Goal: Information Seeking & Learning: Learn about a topic

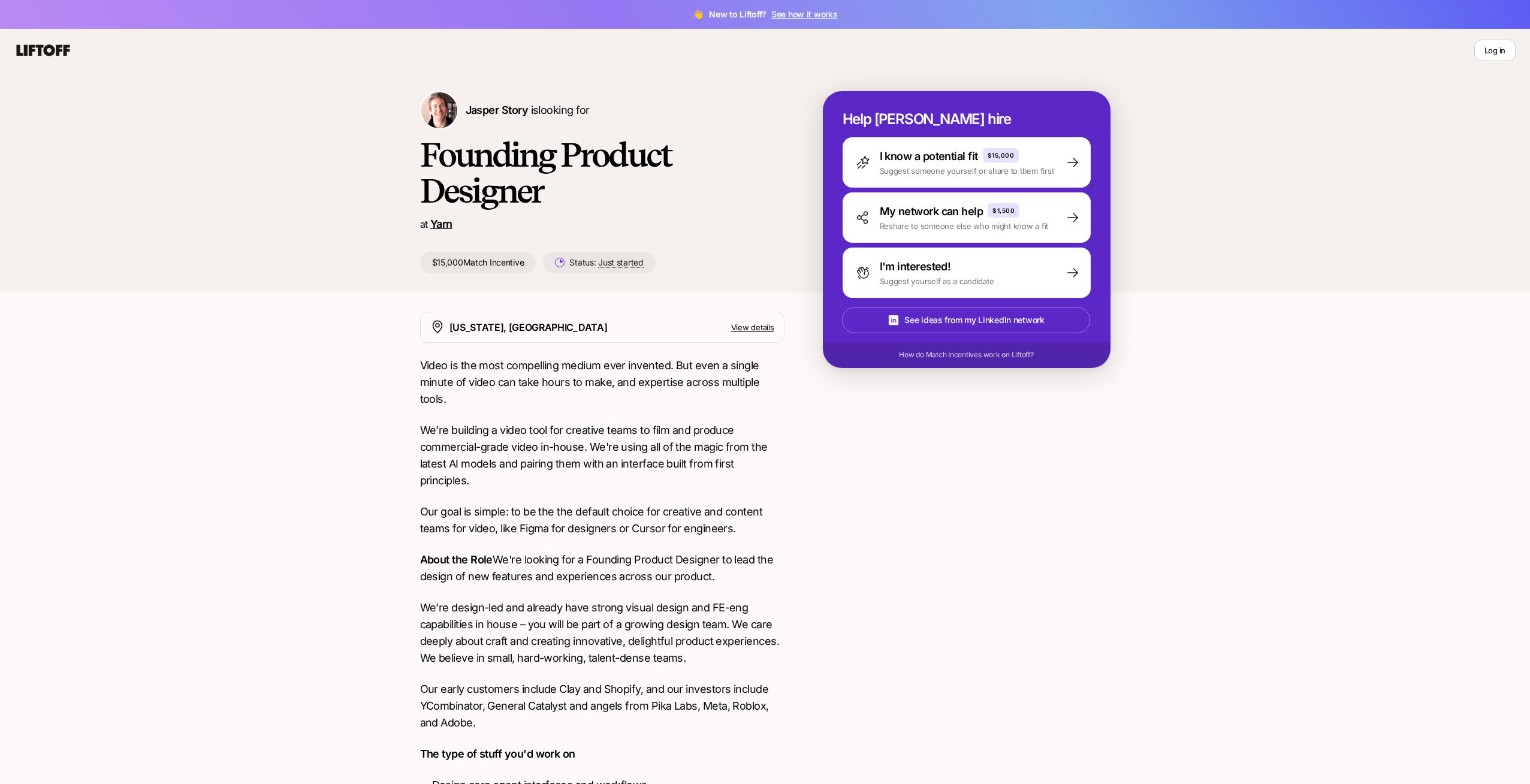
click at [447, 223] on link "Yarn" at bounding box center [441, 224] width 22 height 12
click at [932, 212] on p "My network can help" at bounding box center [931, 211] width 104 height 17
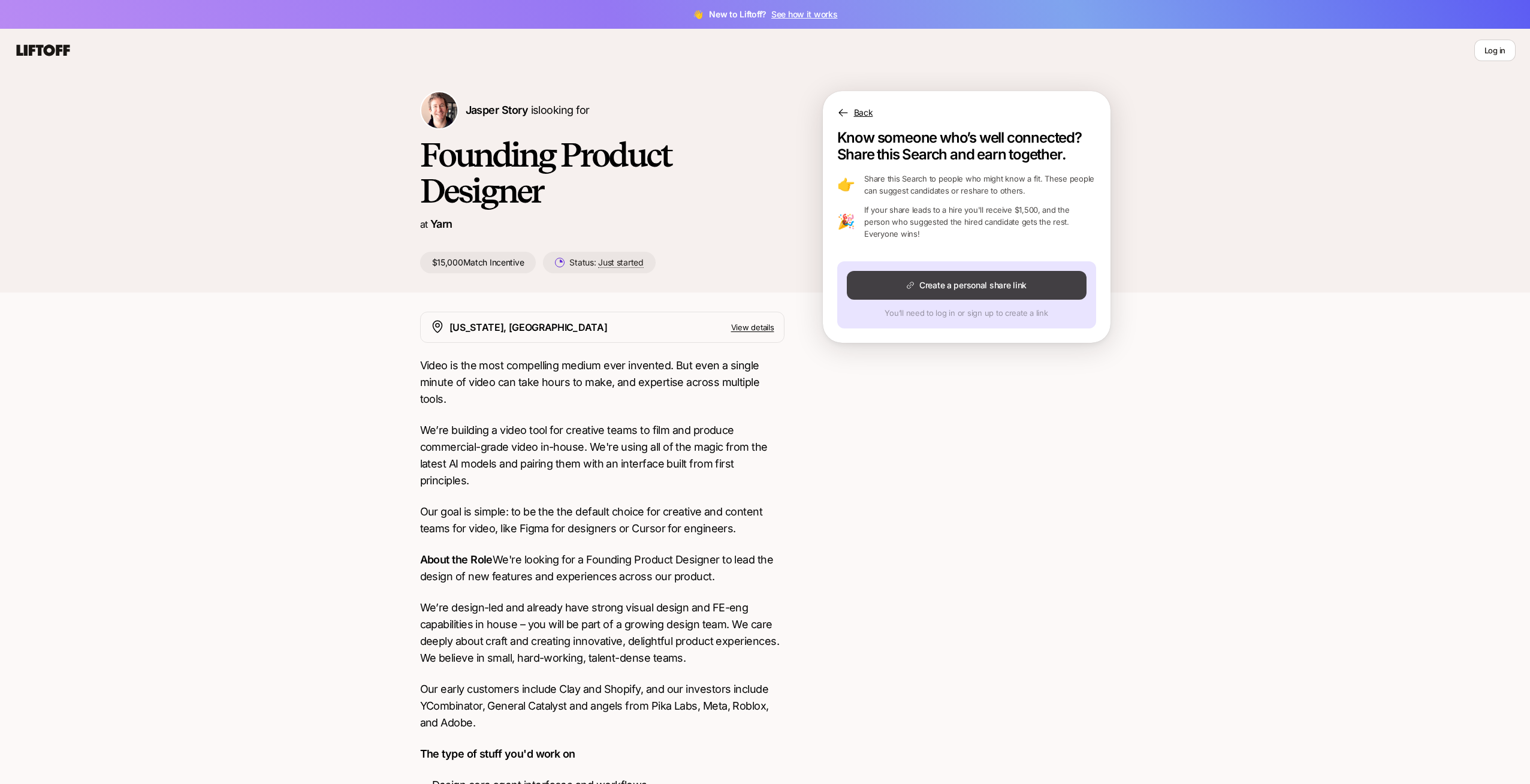
click at [951, 286] on button "Create a personal share link" at bounding box center [967, 286] width 240 height 29
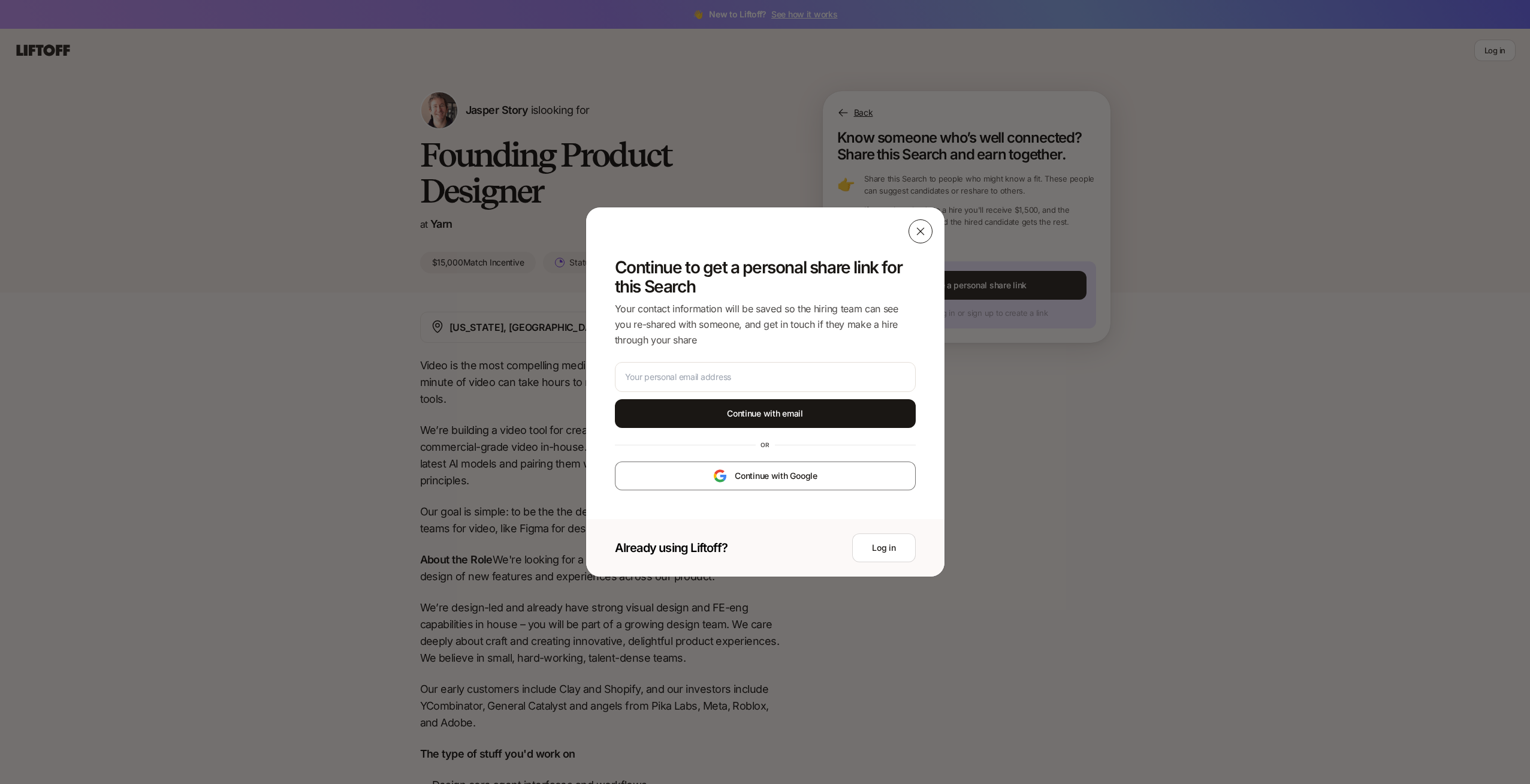
click at [922, 232] on icon at bounding box center [921, 231] width 12 height 12
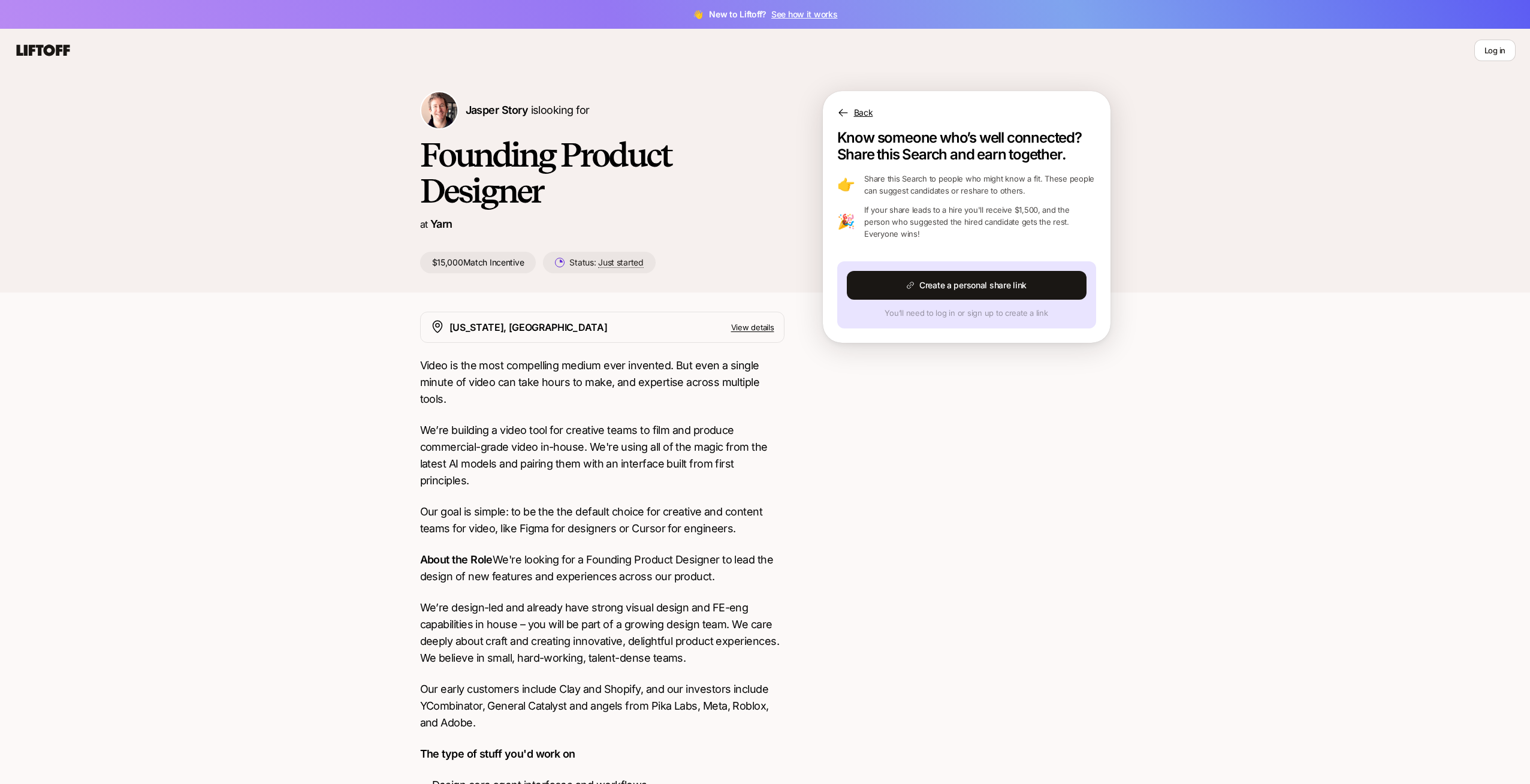
click at [53, 50] on icon at bounding box center [44, 50] width 53 height 11
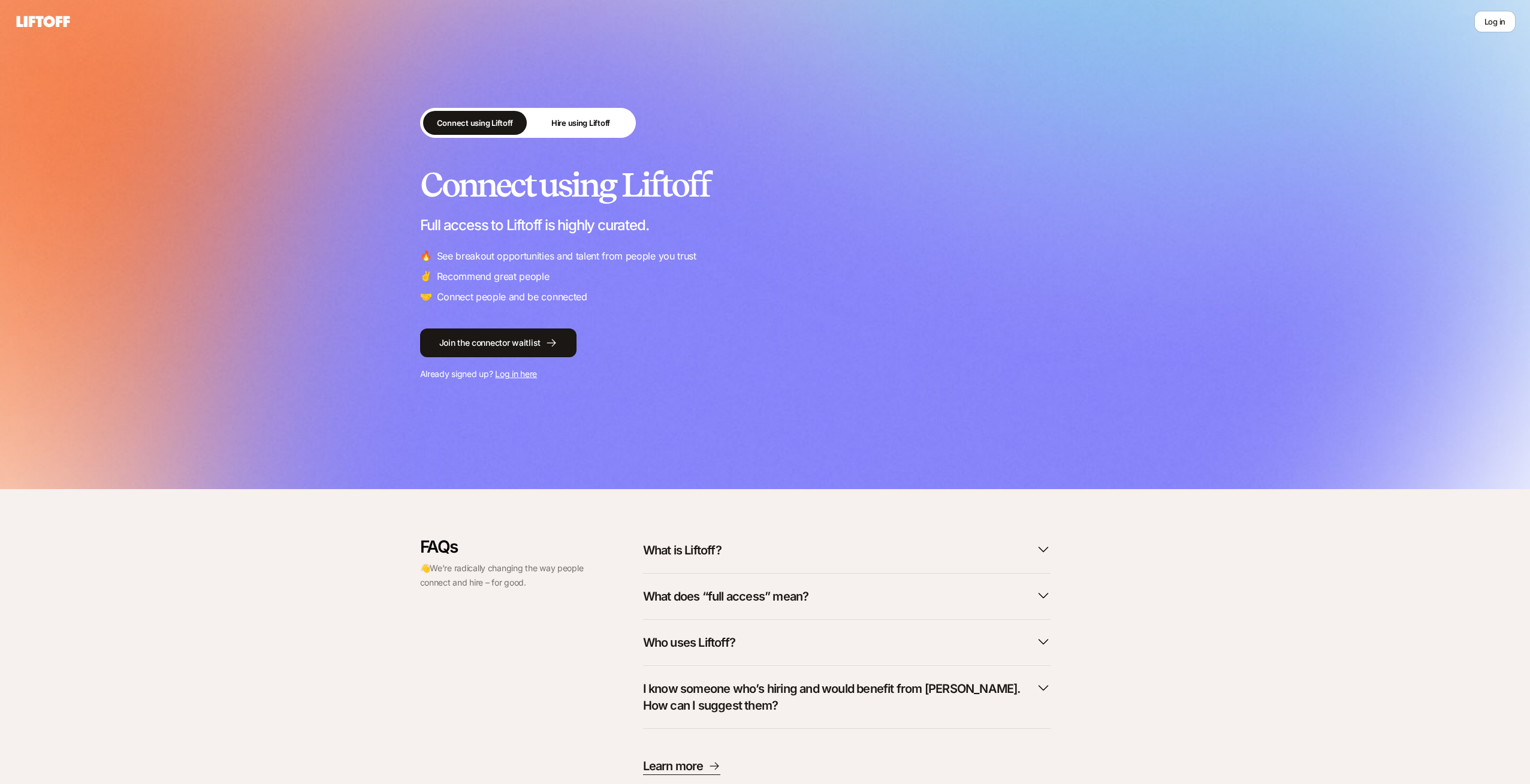
scroll to position [39, 0]
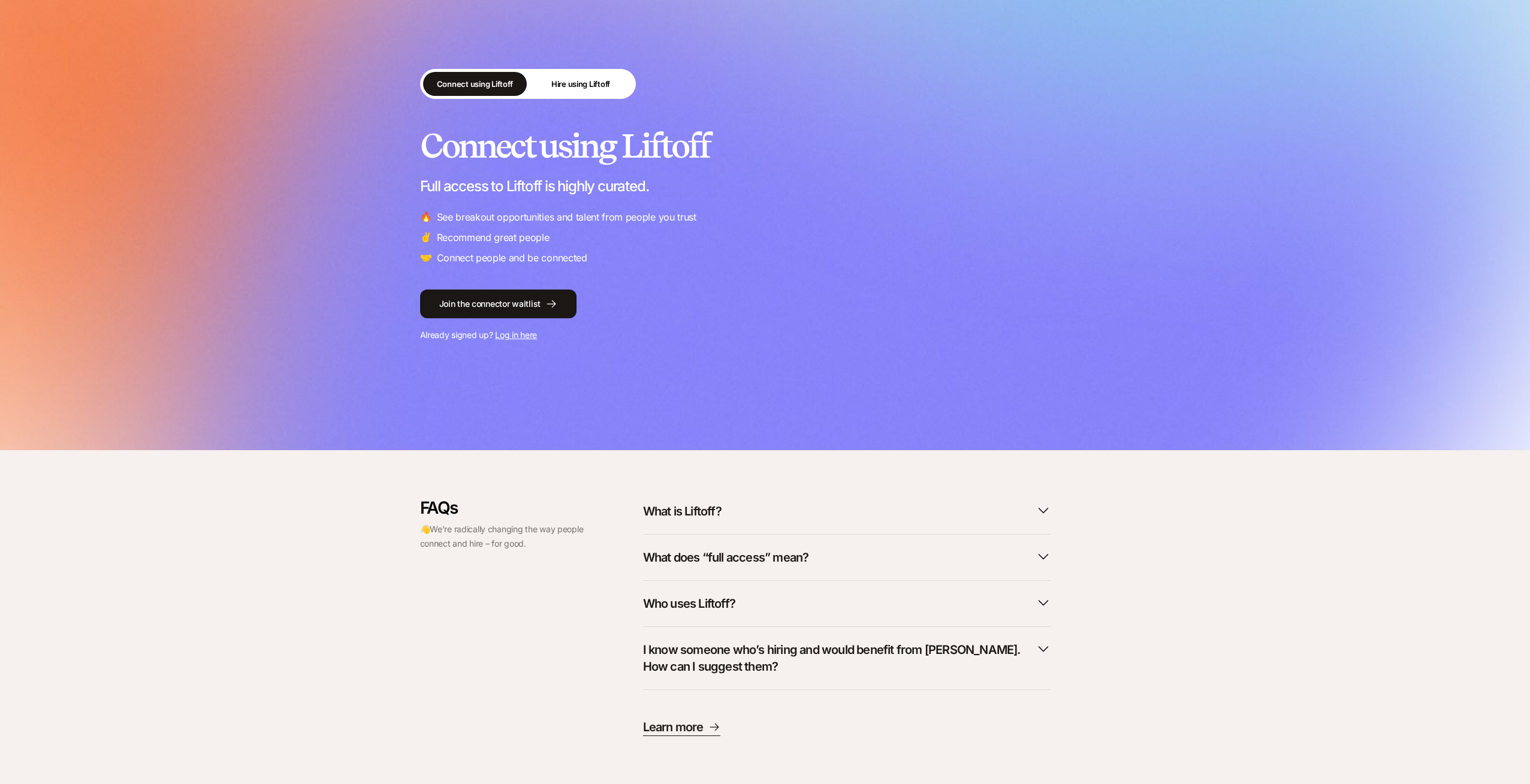
click at [690, 519] on button "What is Liftoff?" at bounding box center [847, 511] width 408 height 27
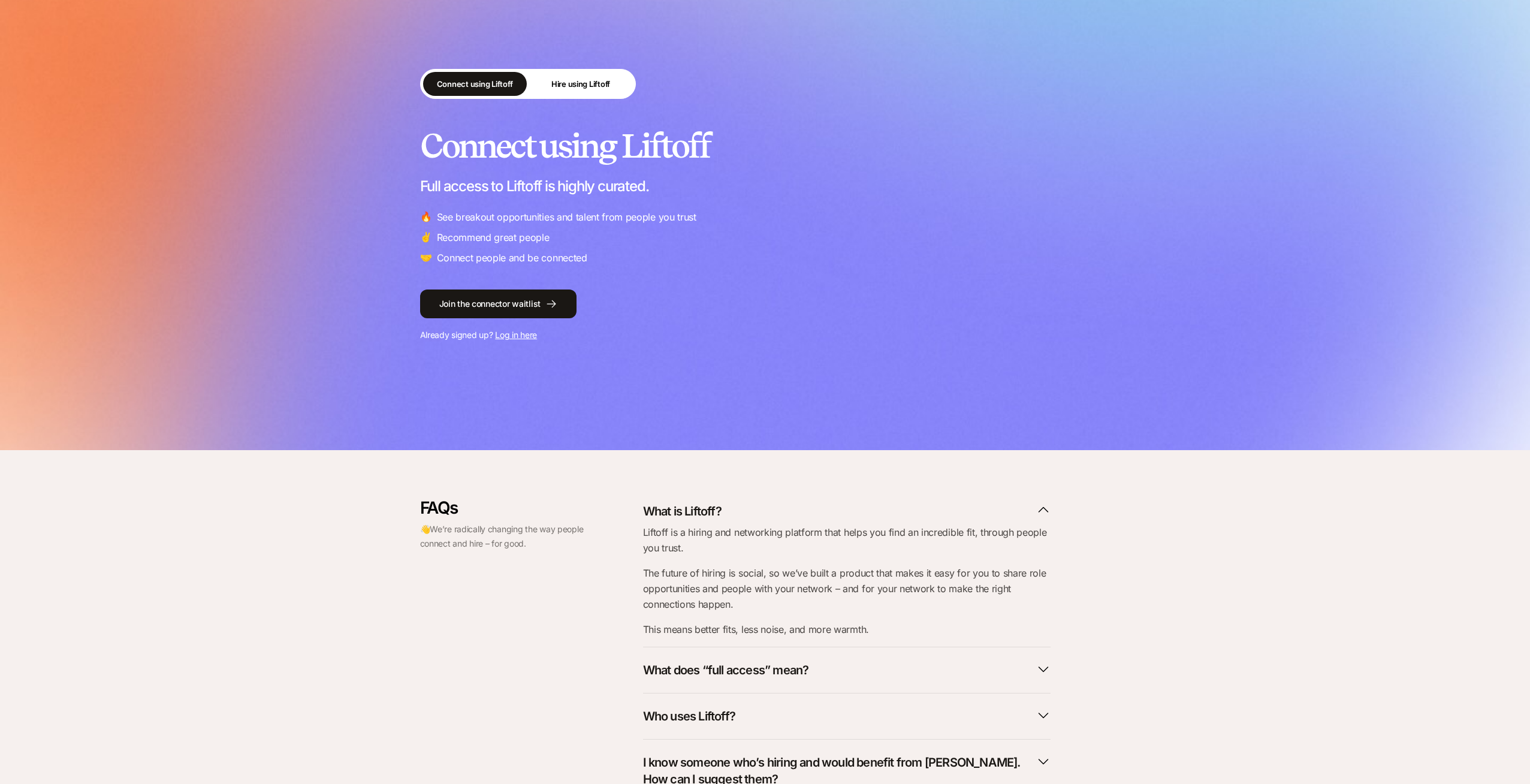
click at [692, 516] on p "What is Liftoff?" at bounding box center [682, 511] width 79 height 17
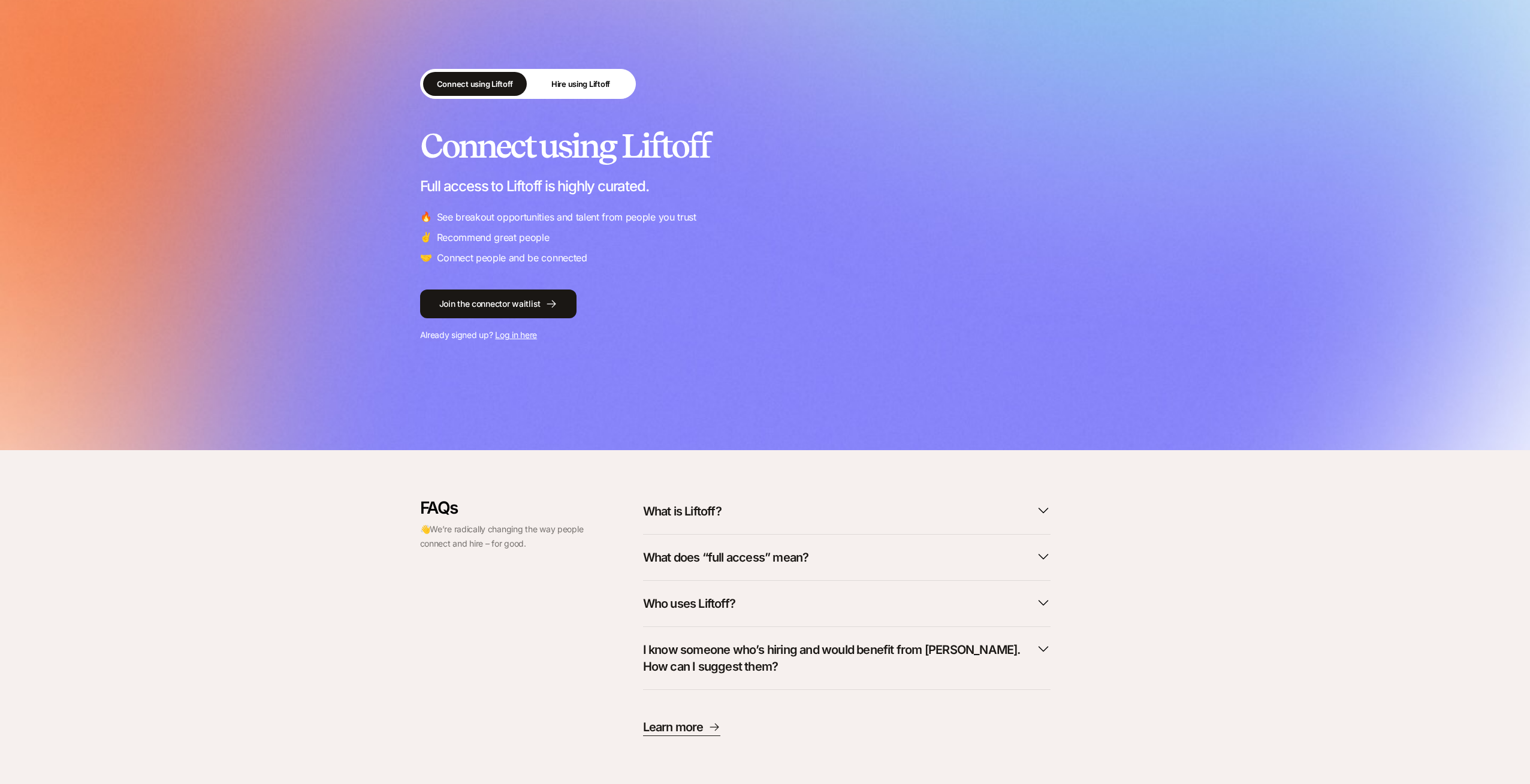
click at [691, 546] on button "What does “full access” mean?" at bounding box center [847, 557] width 408 height 27
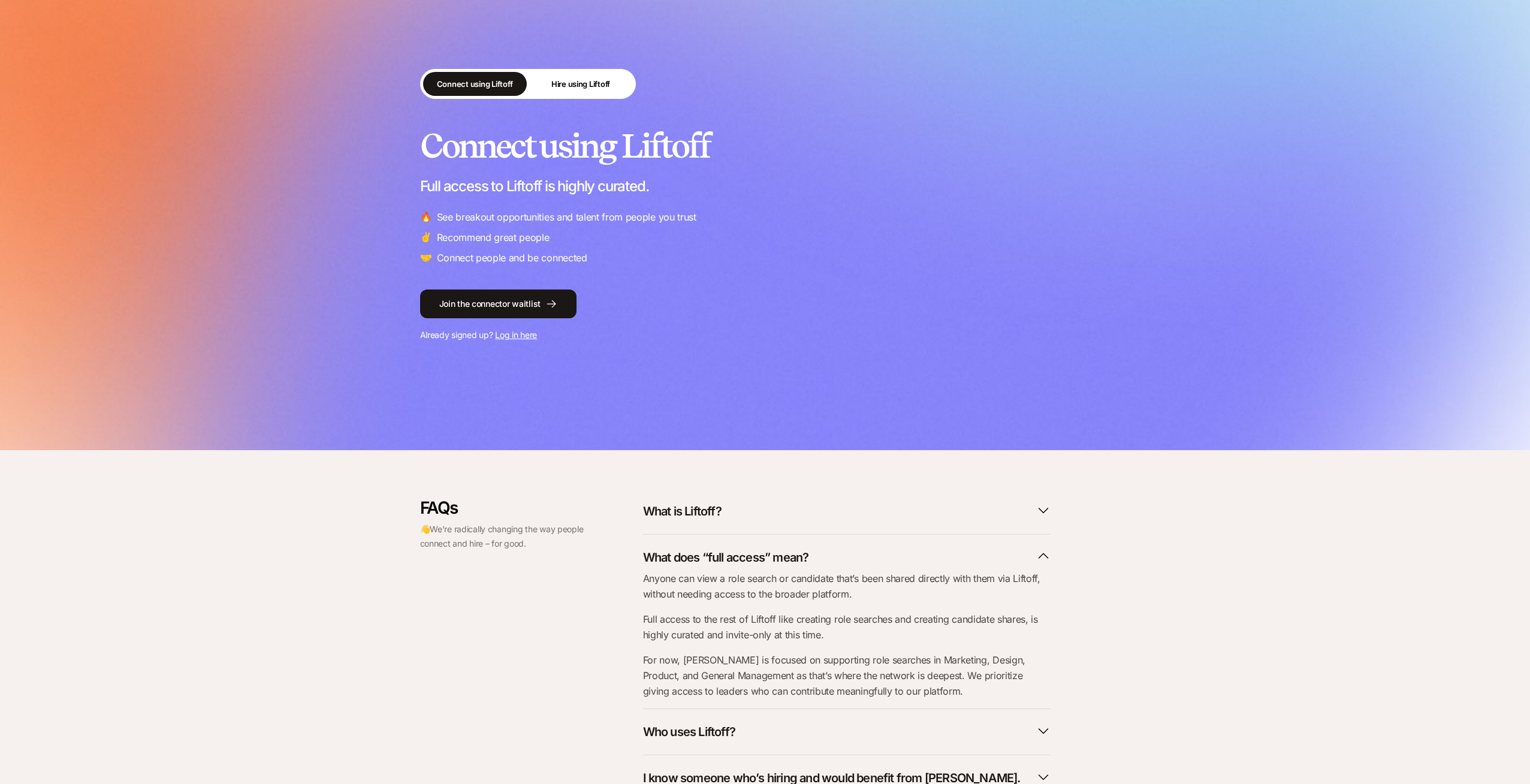
click at [689, 545] on button "What does “full access” mean?" at bounding box center [847, 557] width 408 height 27
